Goal: Task Accomplishment & Management: Use online tool/utility

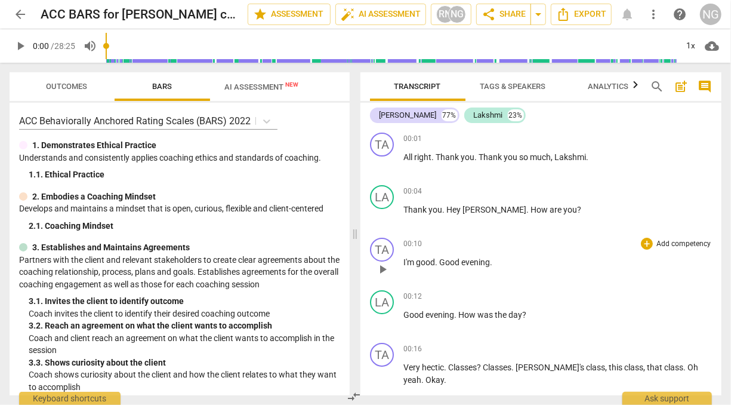
click at [355, 257] on span at bounding box center [355, 234] width 7 height 342
click at [344, 85] on icon "button" at bounding box center [345, 84] width 4 height 7
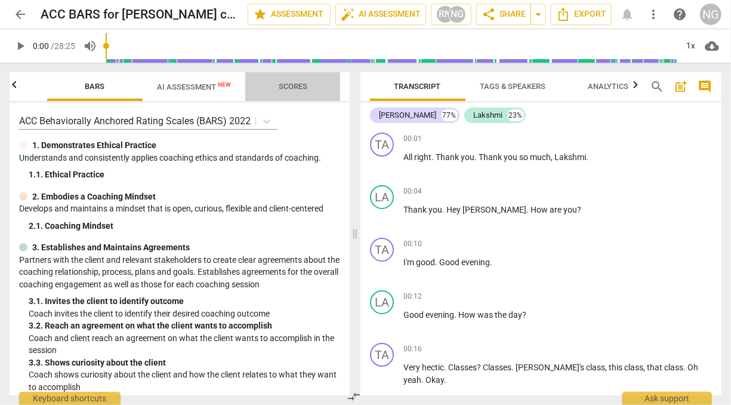
click at [287, 85] on span "Scores" at bounding box center [293, 86] width 29 height 9
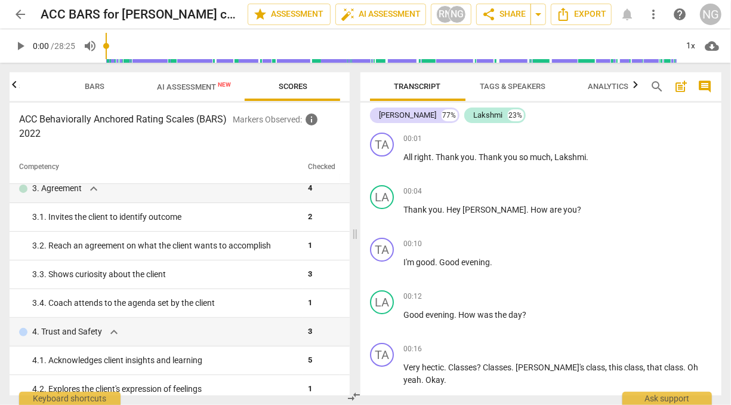
scroll to position [127, 0]
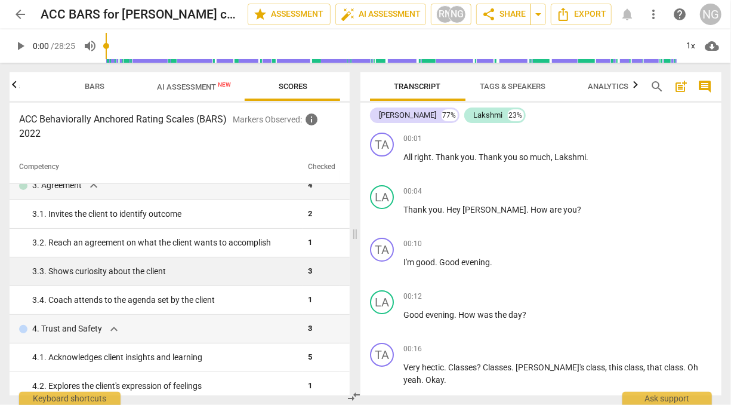
click at [277, 270] on div "3. 3. Shows curiosity about the client" at bounding box center [165, 271] width 266 height 13
click at [308, 271] on span "3" at bounding box center [310, 270] width 4 height 9
click at [304, 271] on td "3" at bounding box center [321, 271] width 37 height 29
click at [152, 274] on div "3. 3. Shows curiosity about the client" at bounding box center [165, 271] width 266 height 13
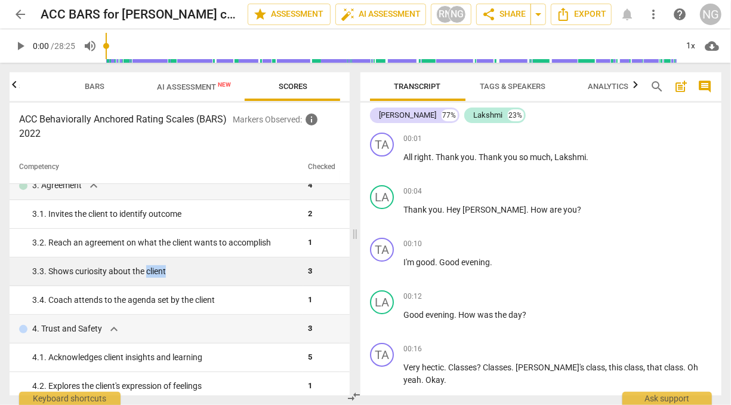
click at [152, 274] on div "3. 3. Shows curiosity about the client" at bounding box center [165, 271] width 266 height 13
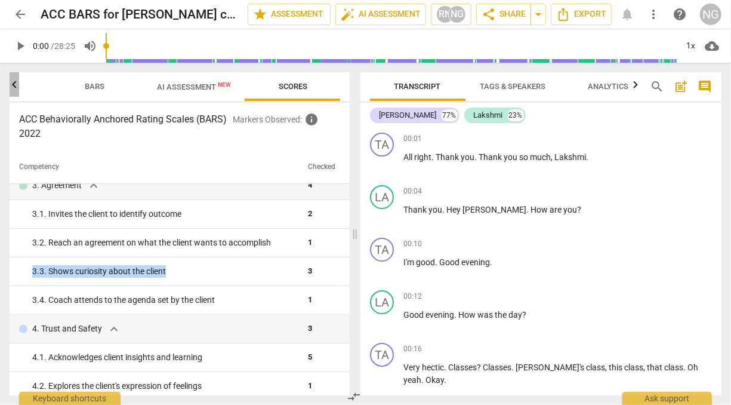
click at [17, 88] on icon "button" at bounding box center [14, 85] width 14 height 14
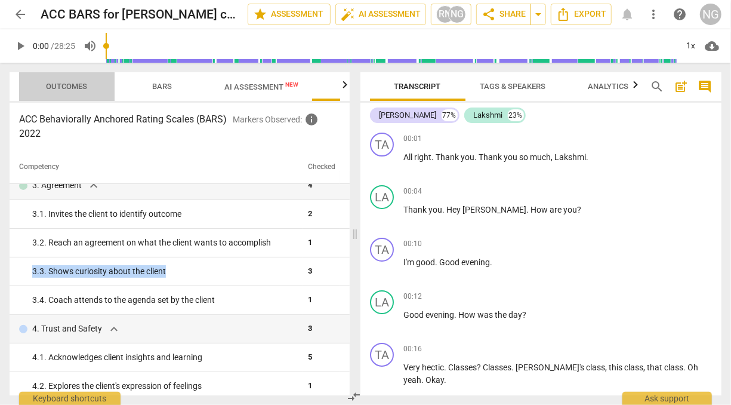
click at [69, 81] on span "Outcomes" at bounding box center [67, 87] width 70 height 16
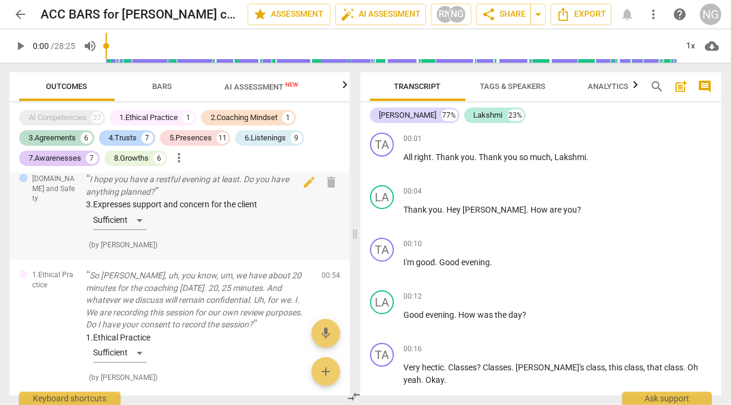
scroll to position [10, 0]
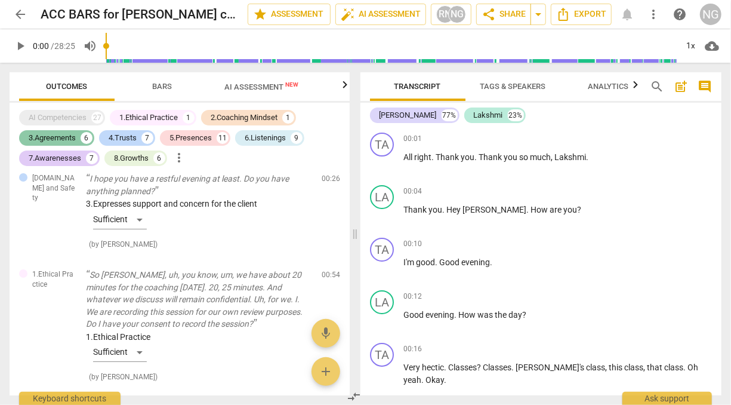
click at [60, 136] on div "3.Agreements" at bounding box center [52, 138] width 47 height 12
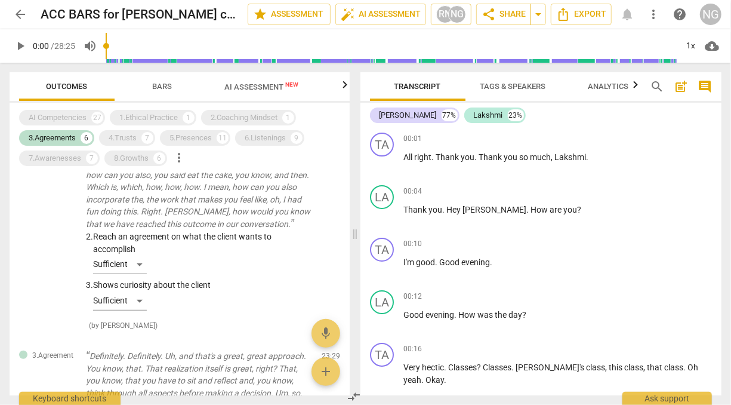
scroll to position [341, 0]
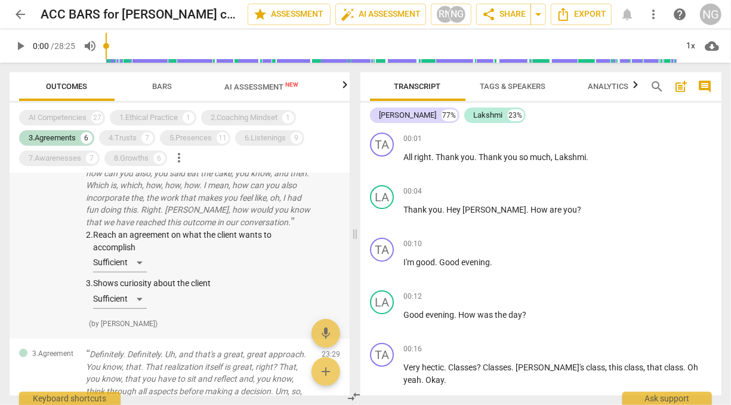
click at [141, 285] on div "2. Reach an agreement on what the client wants to accomplish Sufficient 3. Show…" at bounding box center [199, 271] width 226 height 85
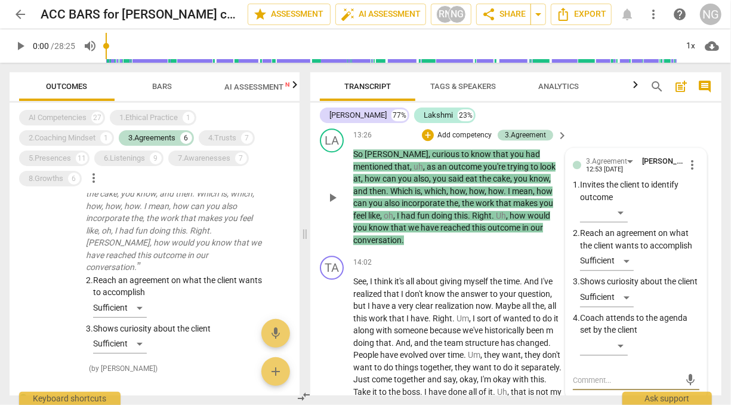
scroll to position [3903, 0]
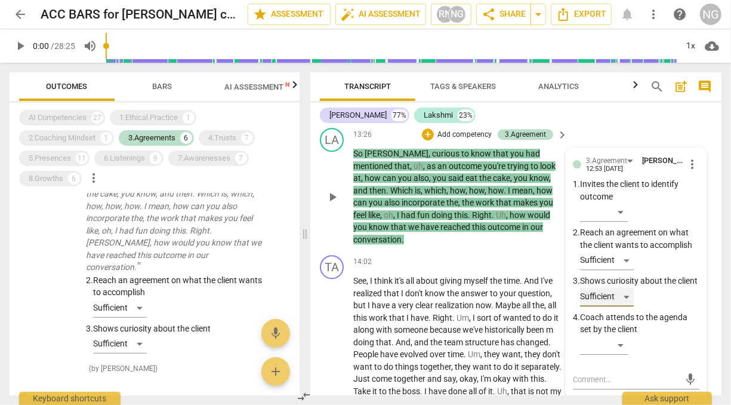
click at [629, 304] on div "Sufficient" at bounding box center [607, 296] width 54 height 19
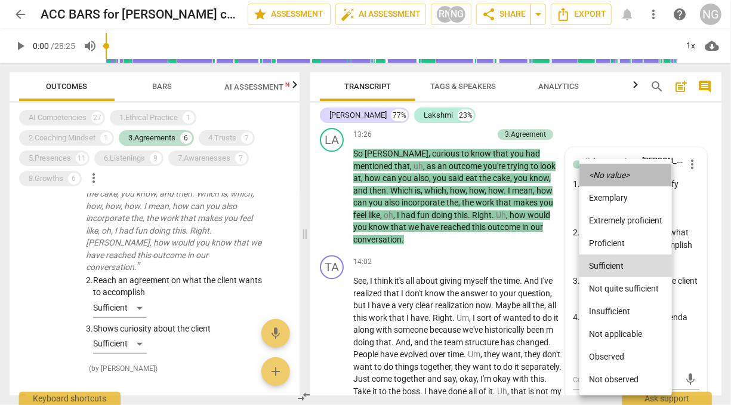
click at [597, 176] on icon "<No value>" at bounding box center [609, 175] width 41 height 8
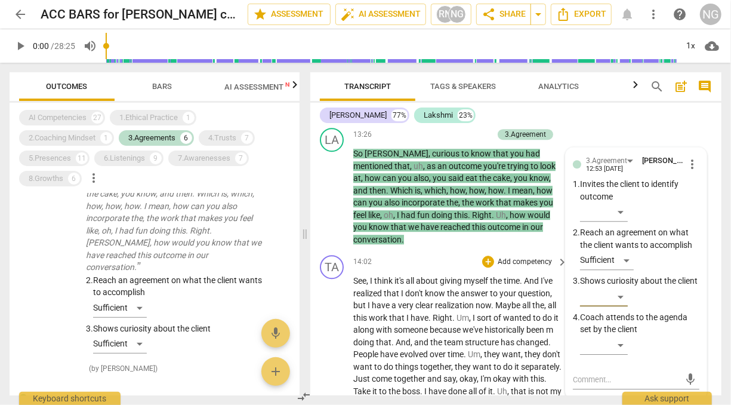
click at [507, 334] on p "See , I think it's all about giving myself the time . And I've realized that I …" at bounding box center [457, 409] width 208 height 269
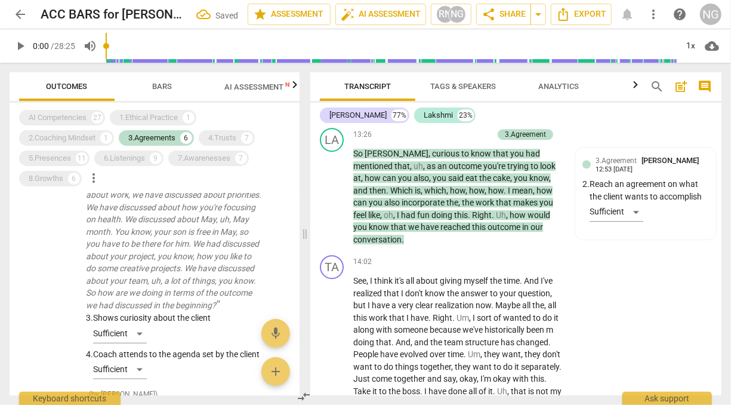
scroll to position [655, 0]
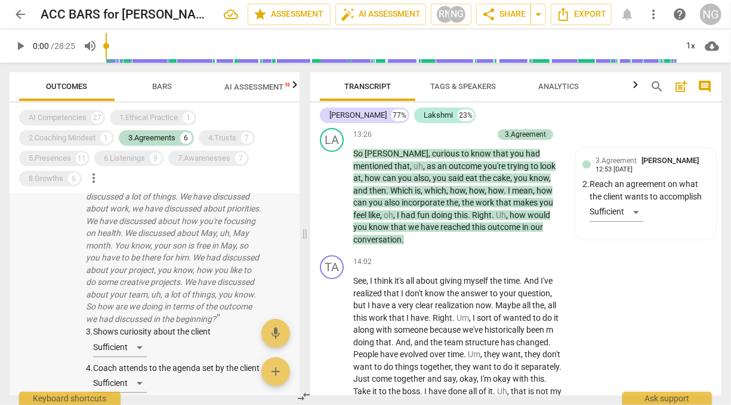
click at [183, 259] on p "Definitely. Definitely. Uh, and that's a great, great approach. You know, that.…" at bounding box center [174, 202] width 176 height 245
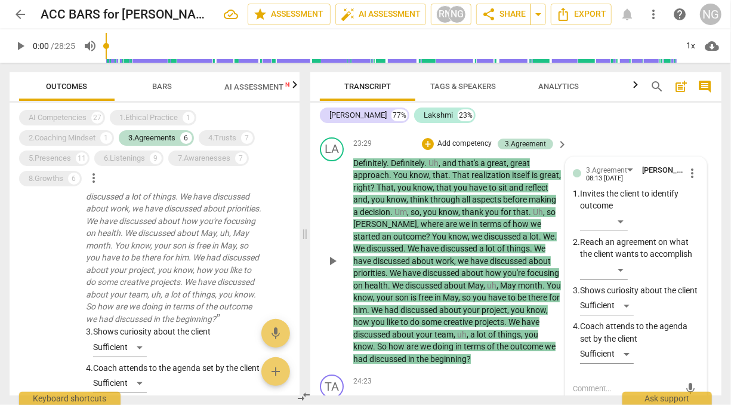
scroll to position [6407, 0]
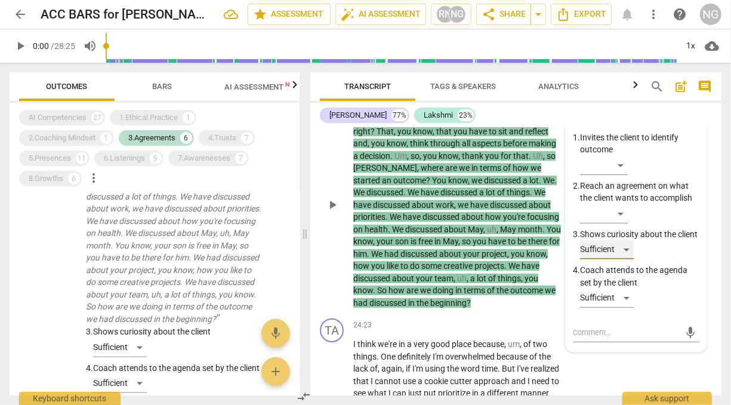
click at [621, 259] on div "Sufficient" at bounding box center [607, 249] width 54 height 19
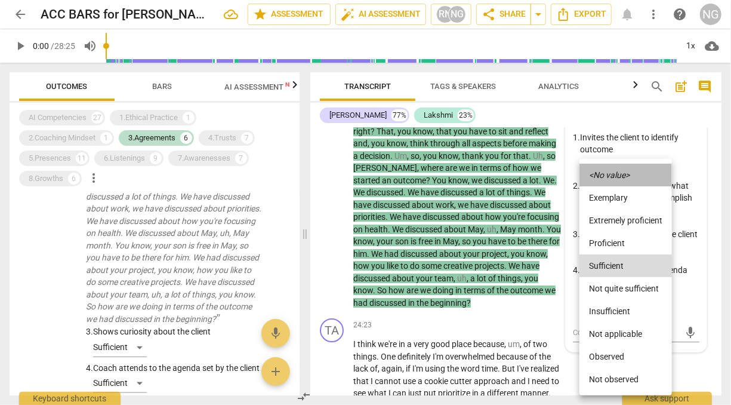
click at [602, 170] on li "<No value>" at bounding box center [626, 175] width 93 height 23
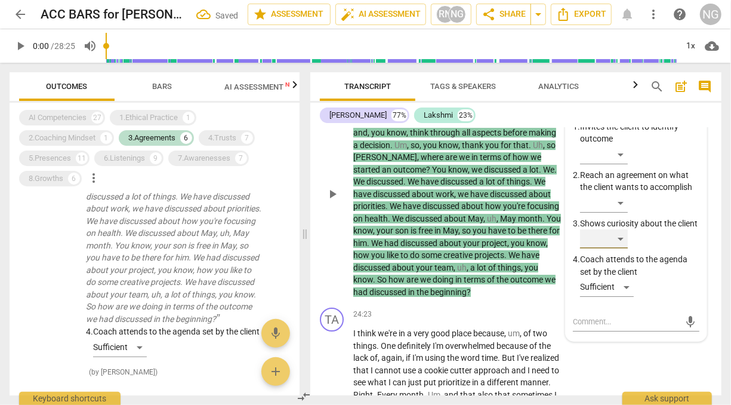
scroll to position [6417, 0]
click at [62, 178] on div "8.Growths" at bounding box center [46, 179] width 35 height 12
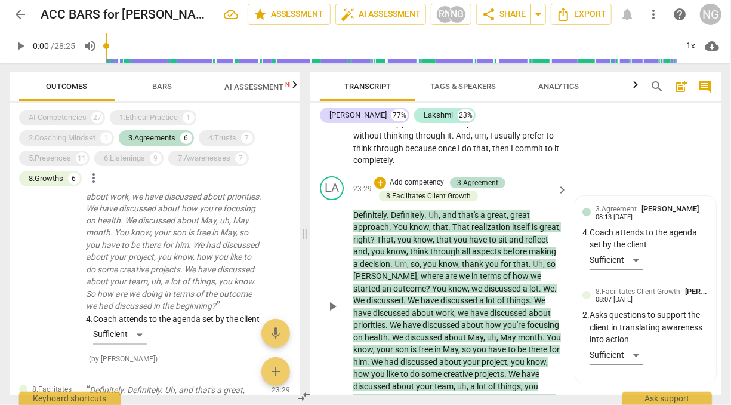
scroll to position [6312, 0]
click at [56, 178] on div "8.Growths" at bounding box center [46, 179] width 35 height 12
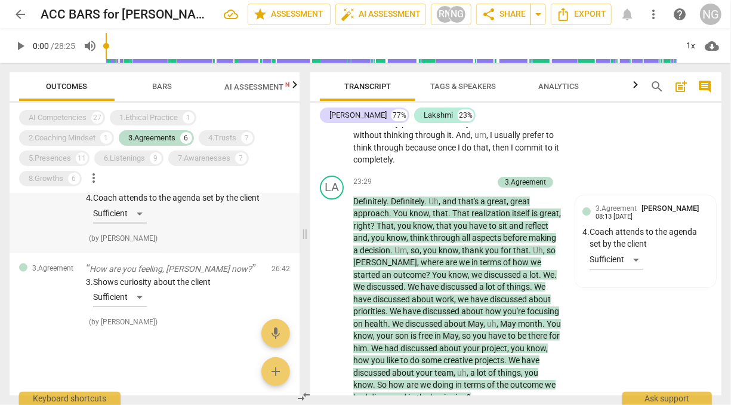
scroll to position [790, 0]
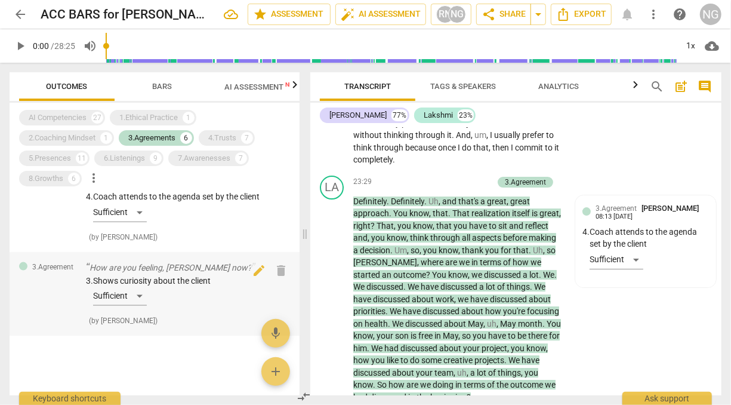
click at [183, 285] on div "3. Shows curiosity about the client Sufficient" at bounding box center [174, 293] width 176 height 36
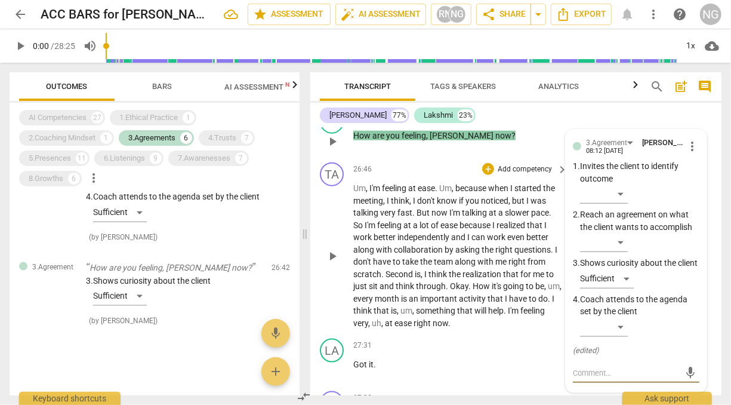
scroll to position [7211, 0]
click at [627, 288] on div "Sufficient" at bounding box center [607, 278] width 54 height 19
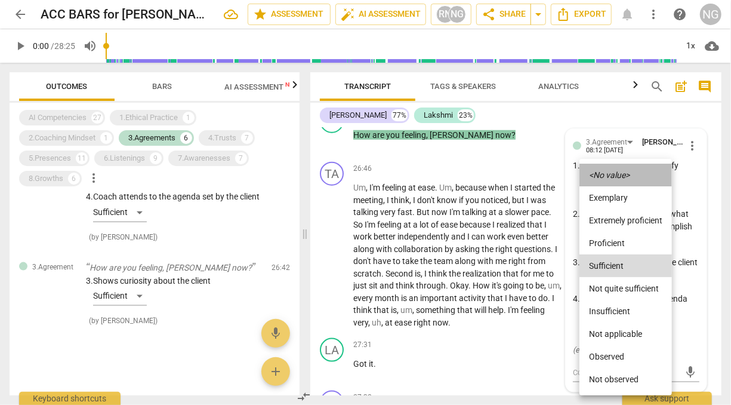
click at [611, 178] on icon "<No value>" at bounding box center [609, 175] width 41 height 8
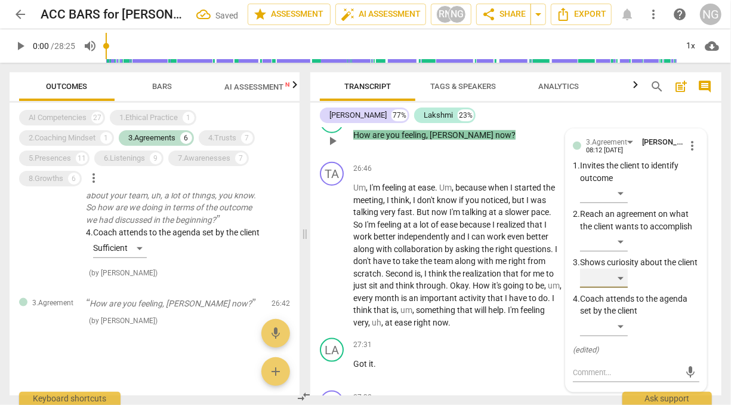
scroll to position [754, 0]
click at [471, 122] on p "Add competency" at bounding box center [464, 116] width 57 height 11
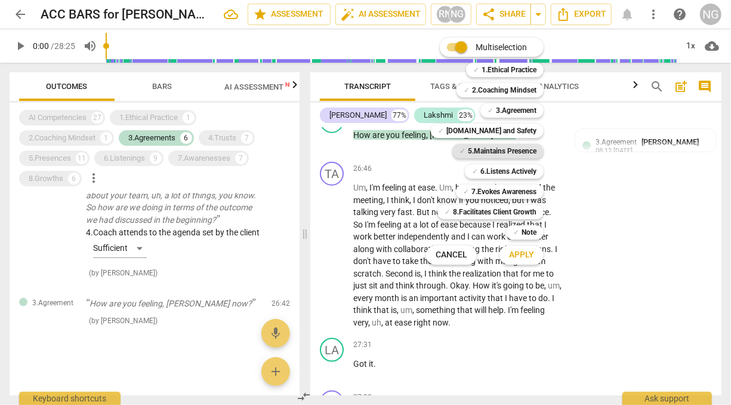
click at [517, 153] on b "5.Maintains Presence" at bounding box center [502, 151] width 69 height 14
click at [521, 260] on span "Apply" at bounding box center [521, 255] width 25 height 12
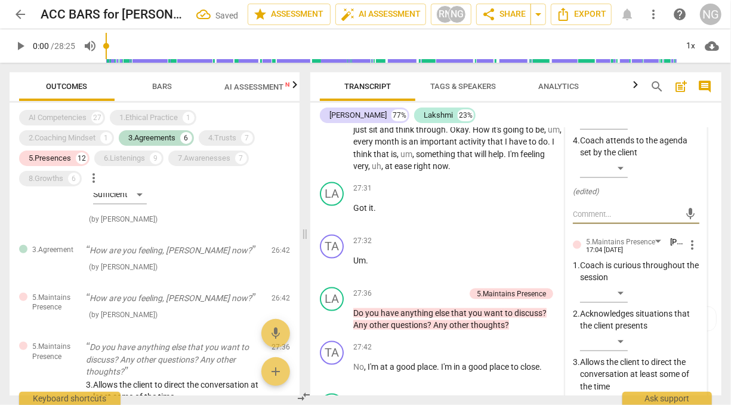
scroll to position [7180, 0]
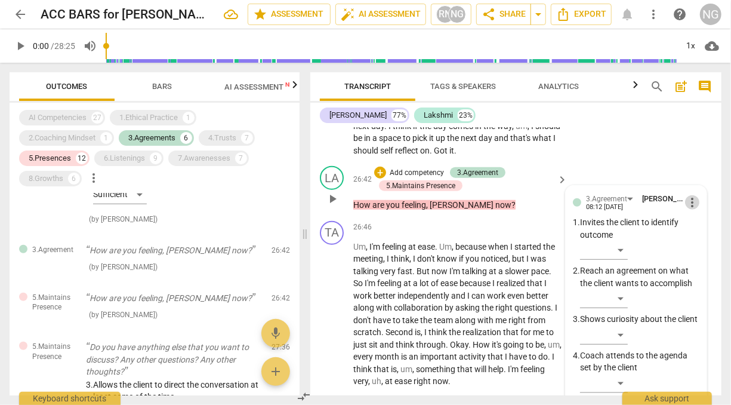
click at [692, 210] on span "more_vert" at bounding box center [692, 202] width 14 height 14
click at [700, 261] on li "Delete" at bounding box center [700, 259] width 41 height 23
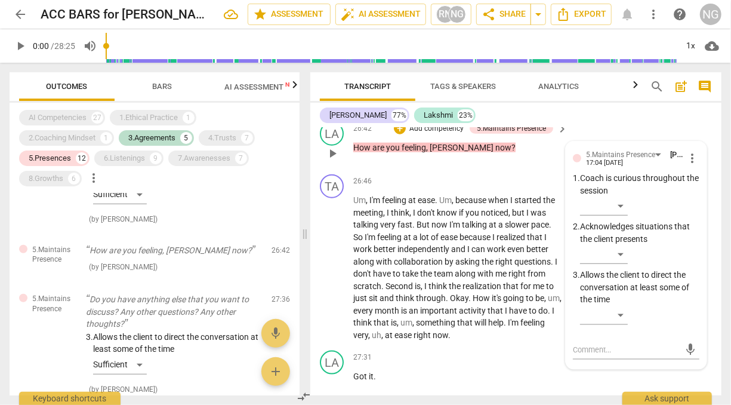
scroll to position [7225, 0]
click at [438, 134] on p "Add competency" at bounding box center [436, 128] width 57 height 11
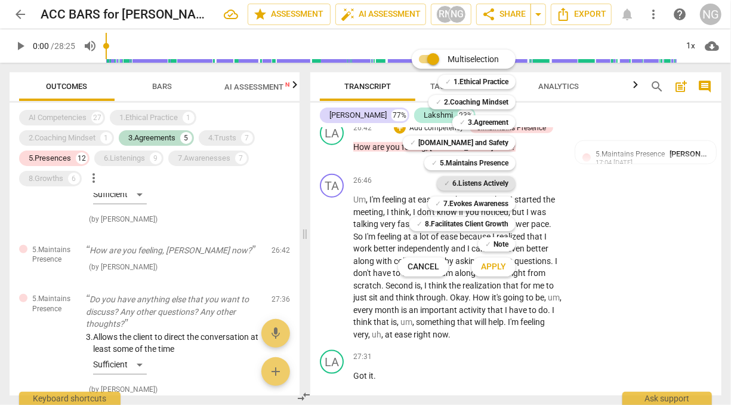
click at [471, 186] on b "6.Listens Actively" at bounding box center [480, 183] width 56 height 14
click at [498, 270] on span "Apply" at bounding box center [493, 267] width 25 height 12
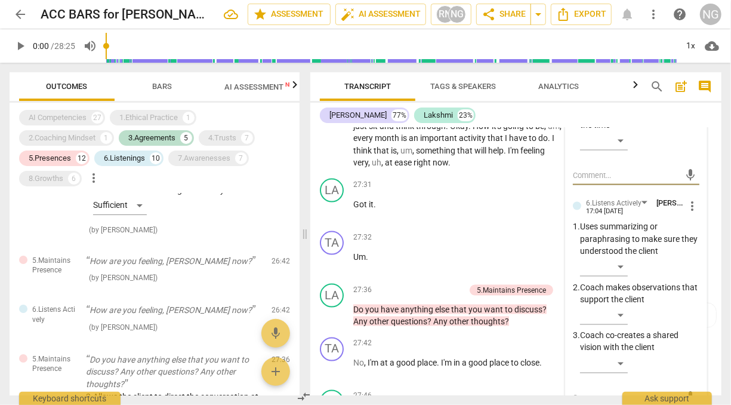
scroll to position [7471, 0]
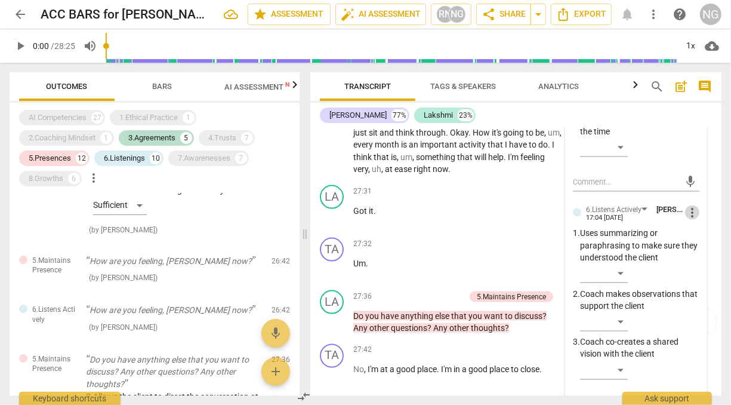
click at [687, 220] on span "more_vert" at bounding box center [692, 212] width 14 height 14
click at [702, 271] on li "Delete" at bounding box center [700, 270] width 41 height 23
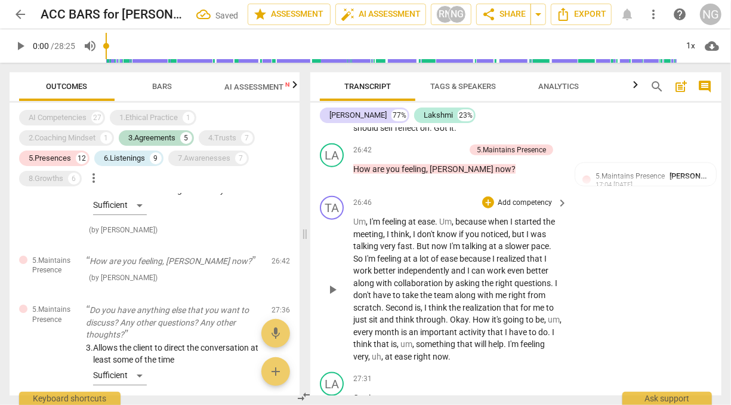
scroll to position [7280, 0]
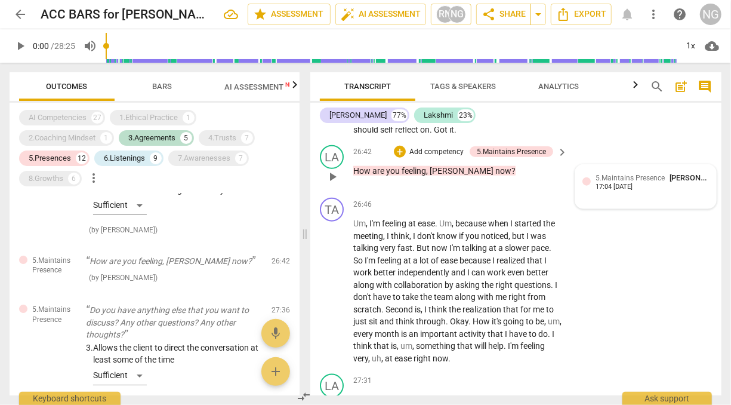
click at [627, 191] on div "17:04 [DATE]" at bounding box center [614, 187] width 37 height 8
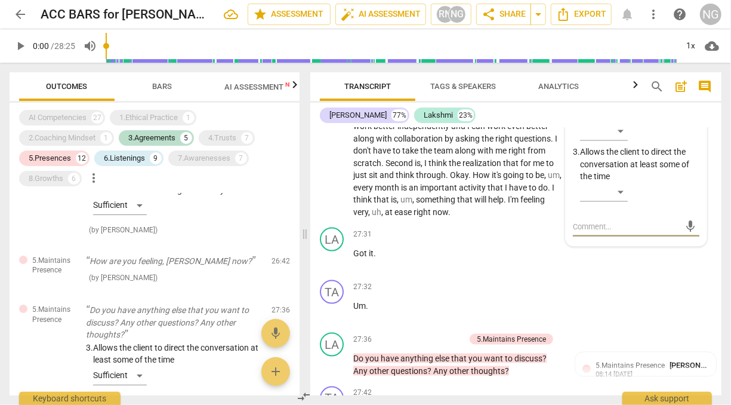
scroll to position [7365, 0]
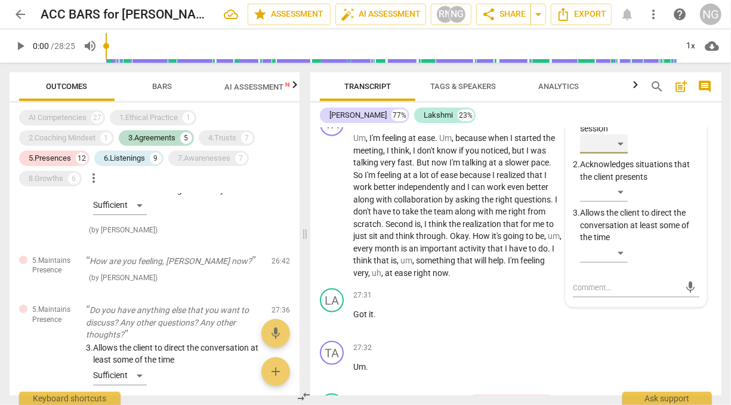
click at [622, 153] on div "​" at bounding box center [604, 143] width 48 height 19
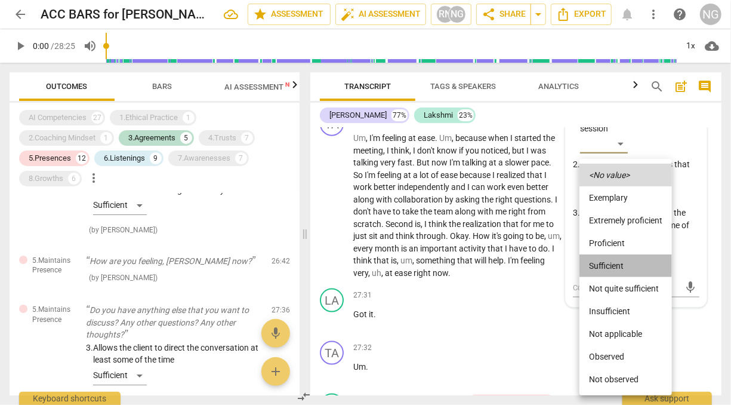
click at [614, 264] on li "Sufficient" at bounding box center [626, 265] width 93 height 23
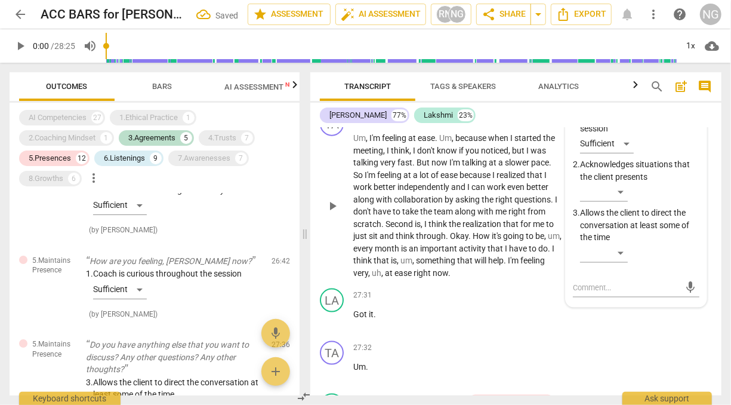
click at [464, 241] on span "Okay" at bounding box center [459, 236] width 19 height 10
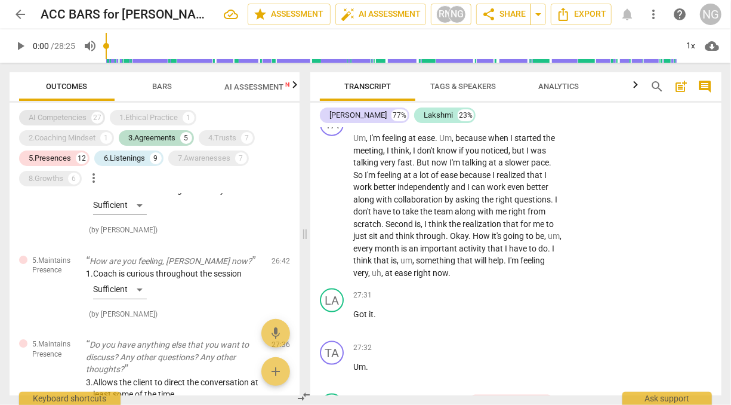
click at [66, 110] on div "AI Competencies 27" at bounding box center [62, 118] width 86 height 16
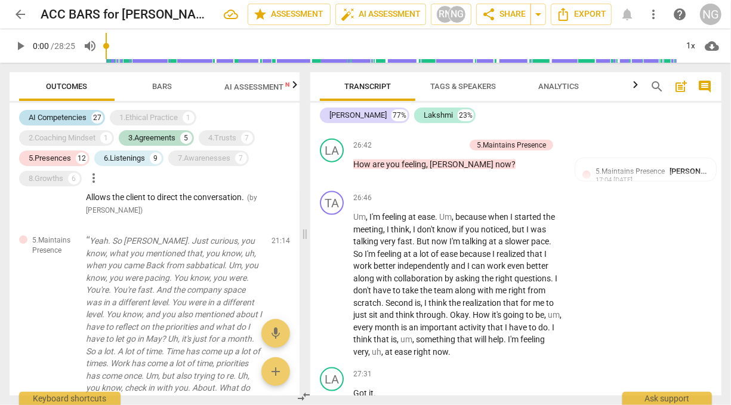
scroll to position [7433, 0]
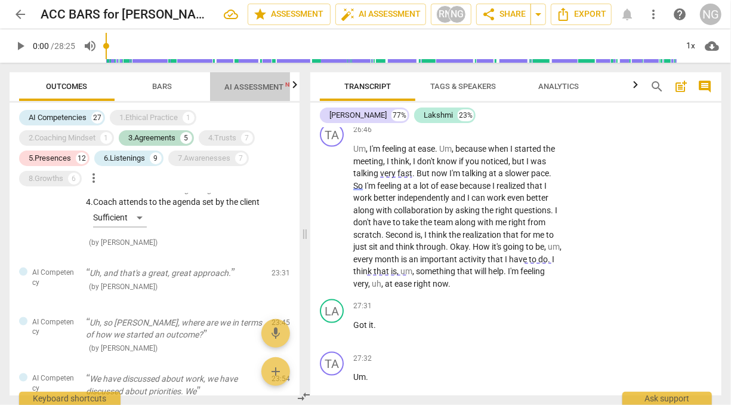
click at [239, 84] on span "AI Assessment New" at bounding box center [261, 86] width 74 height 9
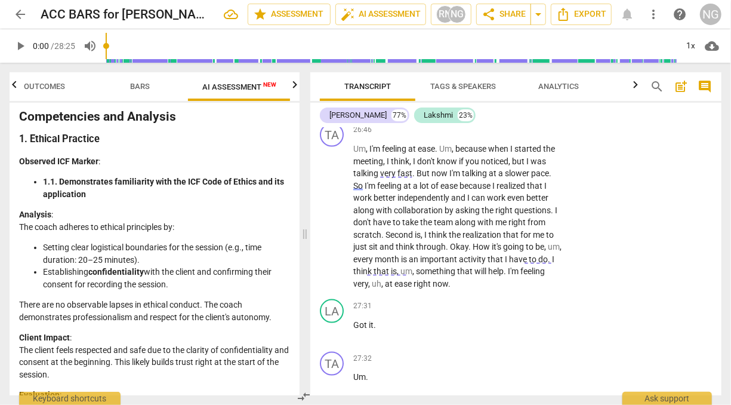
scroll to position [0, 0]
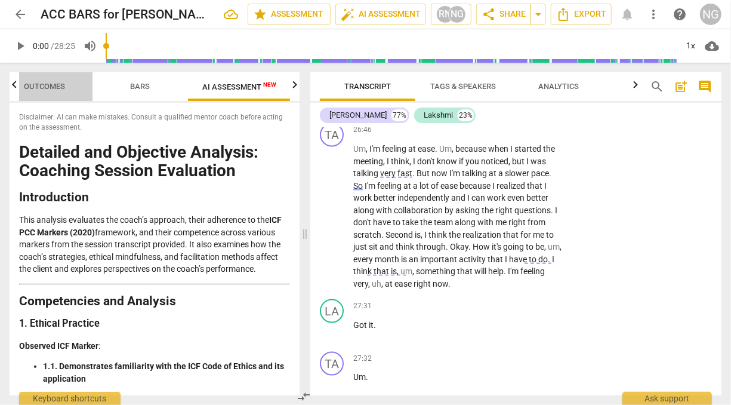
click at [52, 85] on span "Outcomes" at bounding box center [44, 86] width 41 height 9
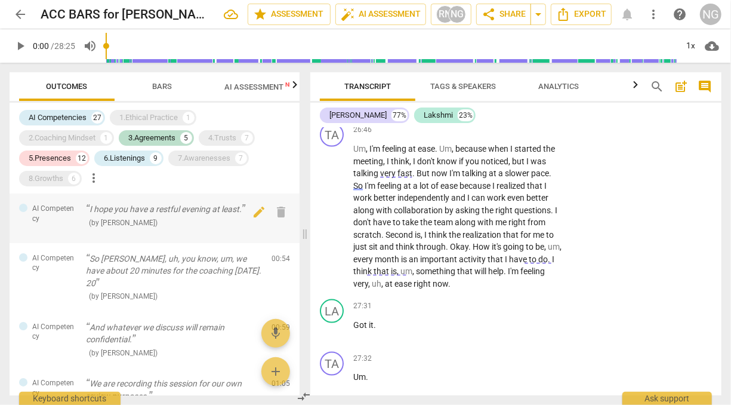
click at [195, 211] on p "I hope you have a restful evening at least." at bounding box center [174, 209] width 176 height 13
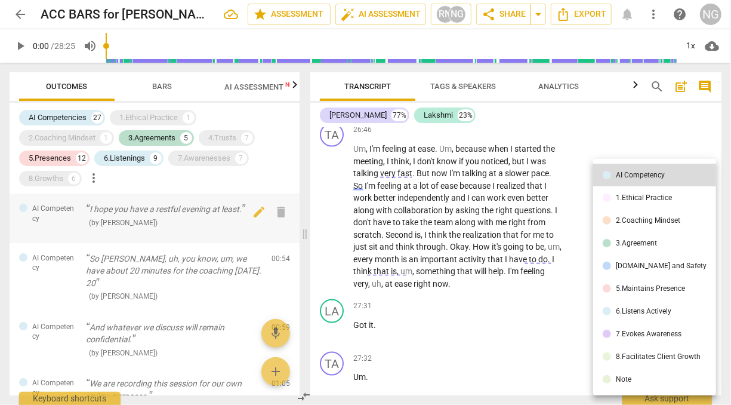
scroll to position [204, 0]
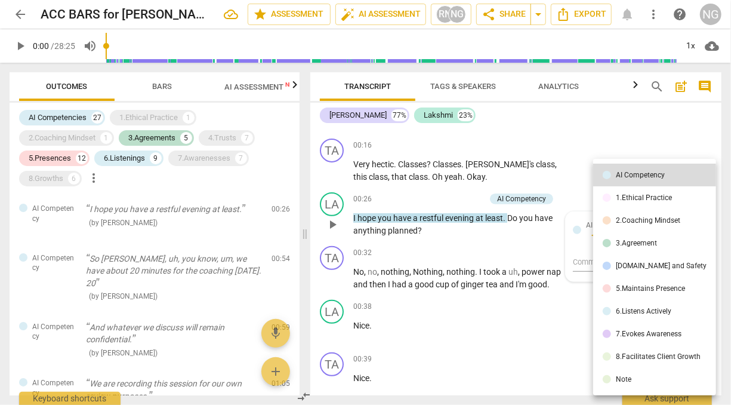
click at [150, 116] on div at bounding box center [365, 202] width 731 height 405
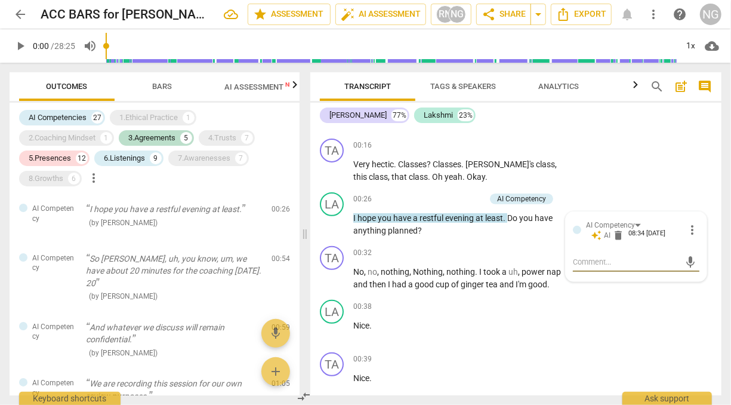
click at [150, 116] on div "1.Ethical Practice" at bounding box center [148, 118] width 59 height 12
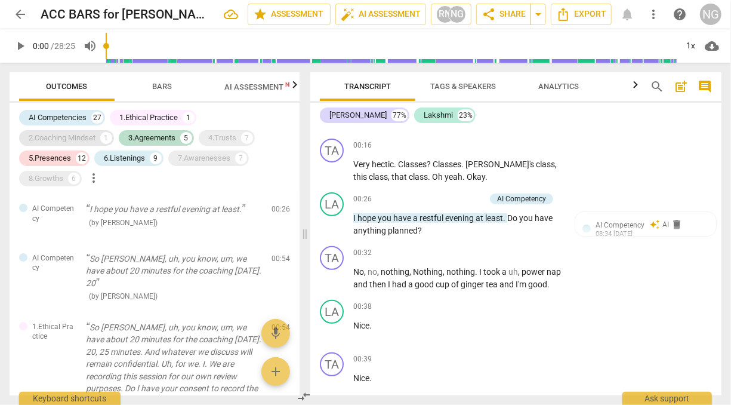
click at [69, 138] on div "2.Coaching Mindset" at bounding box center [62, 138] width 67 height 12
click at [220, 137] on div "4.Trusts" at bounding box center [222, 138] width 28 height 12
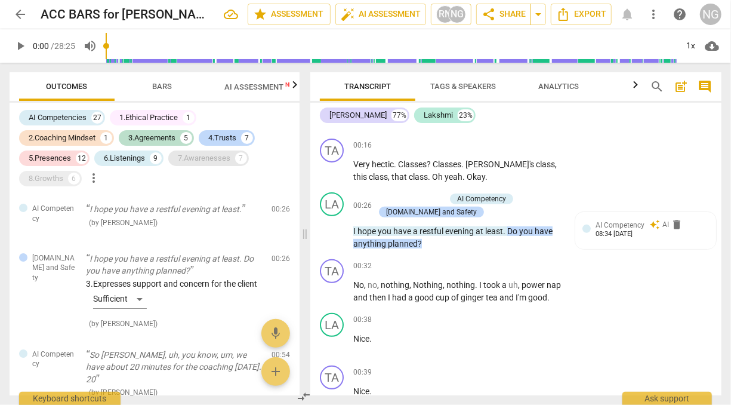
click at [218, 159] on div "7.Awarenesses" at bounding box center [204, 158] width 53 height 12
click at [45, 174] on div "8.Growths" at bounding box center [46, 179] width 35 height 12
click at [484, 312] on div "LA play_arrow pause 00:38 + Add competency keyboard_arrow_right Nice ." at bounding box center [515, 334] width 411 height 53
